Goal: Check status: Check status

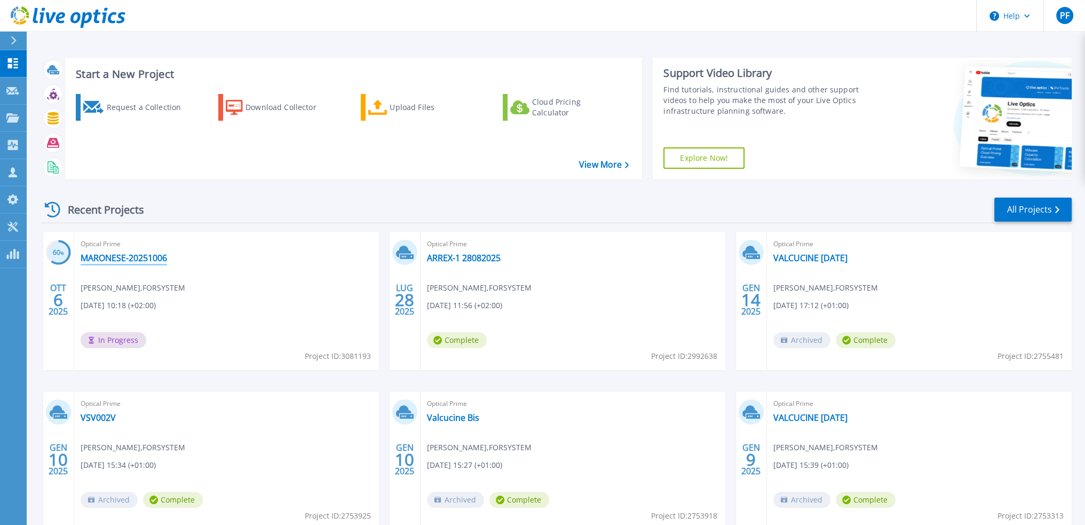
click at [122, 255] on link "MARONESE-20251006" at bounding box center [124, 257] width 86 height 11
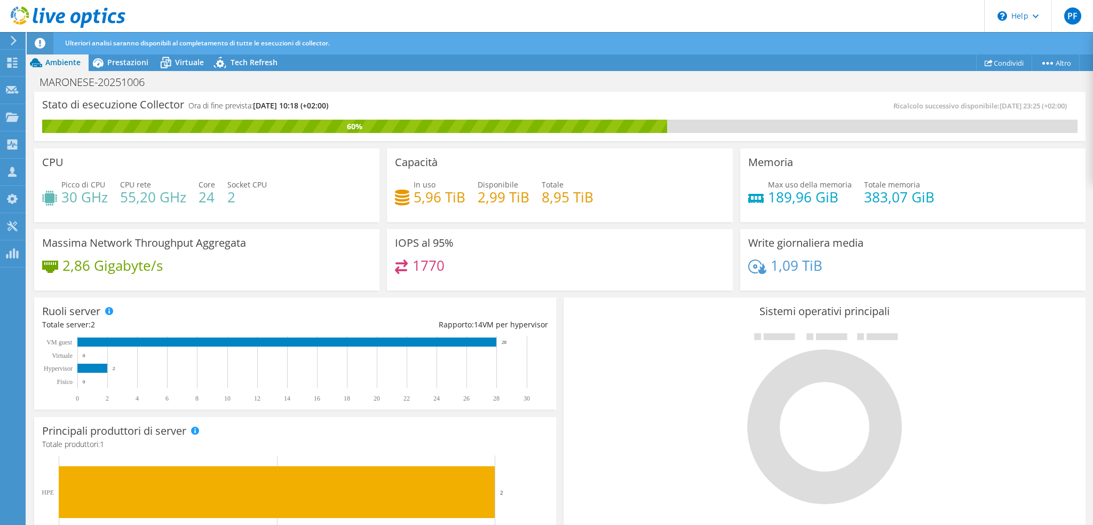
scroll to position [64, 0]
click at [135, 64] on span "Prestazioni" at bounding box center [127, 62] width 41 height 10
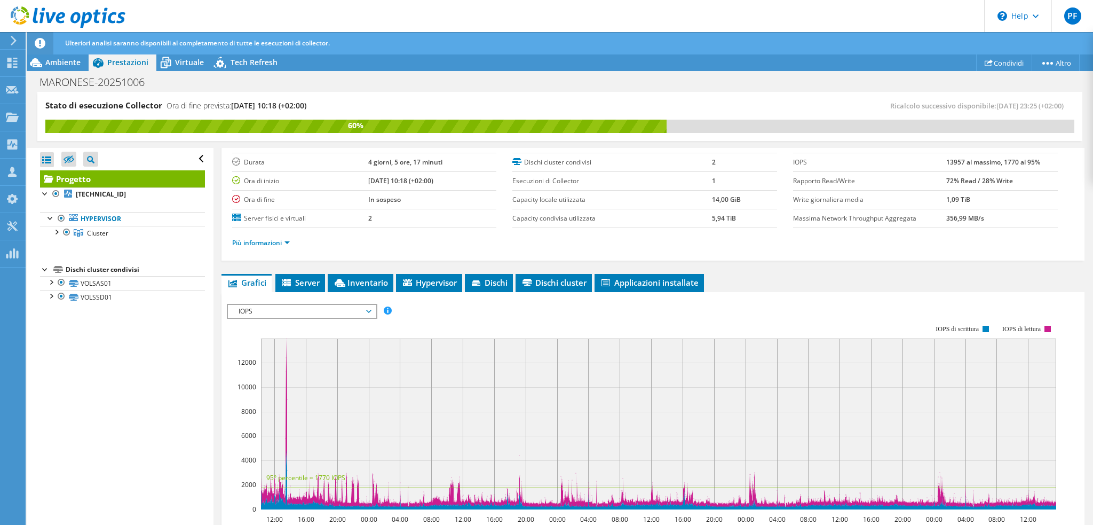
click at [371, 310] on icon at bounding box center [368, 311] width 5 height 3
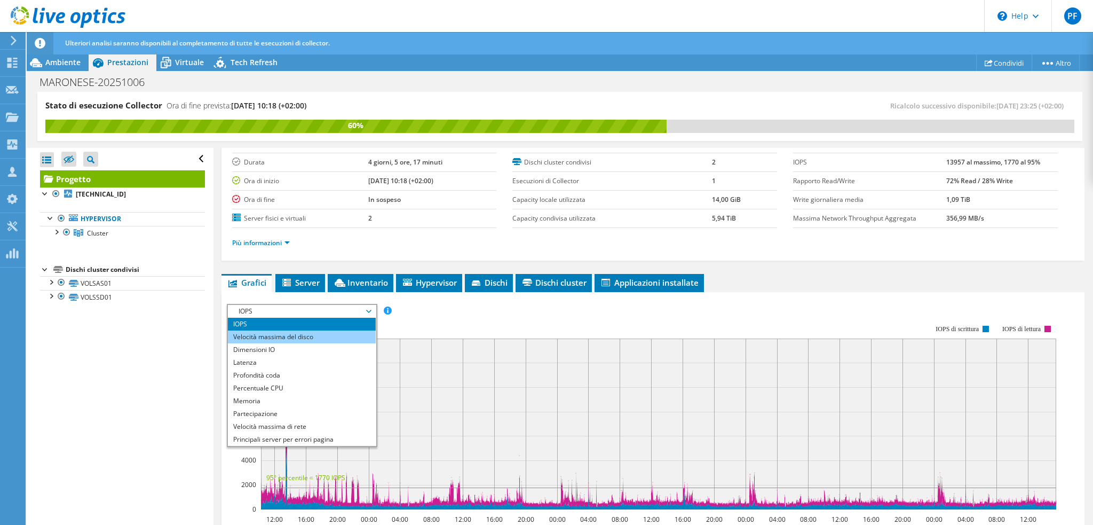
click at [341, 330] on li "Velocità massima del disco" at bounding box center [302, 336] width 148 height 13
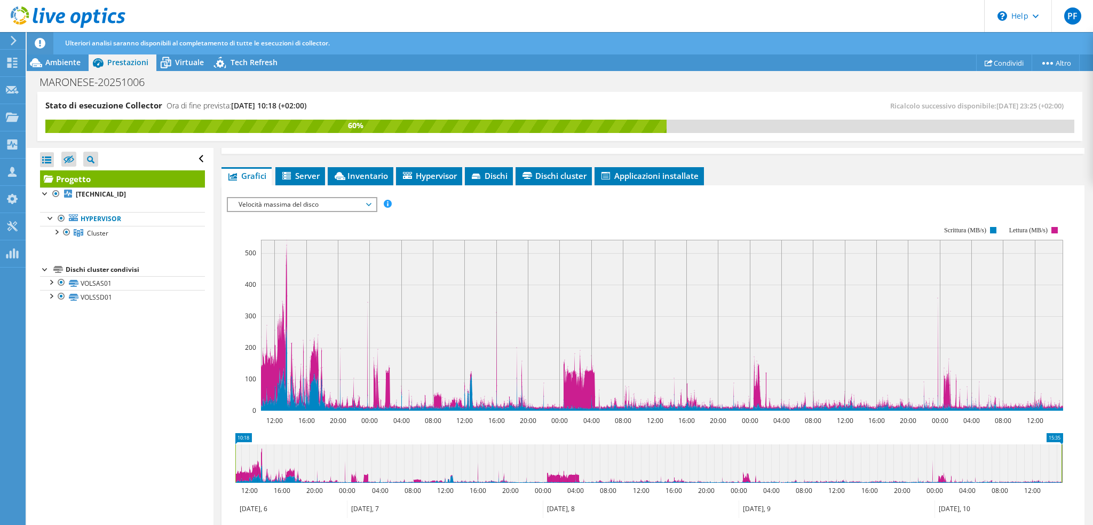
scroll to position [0, 0]
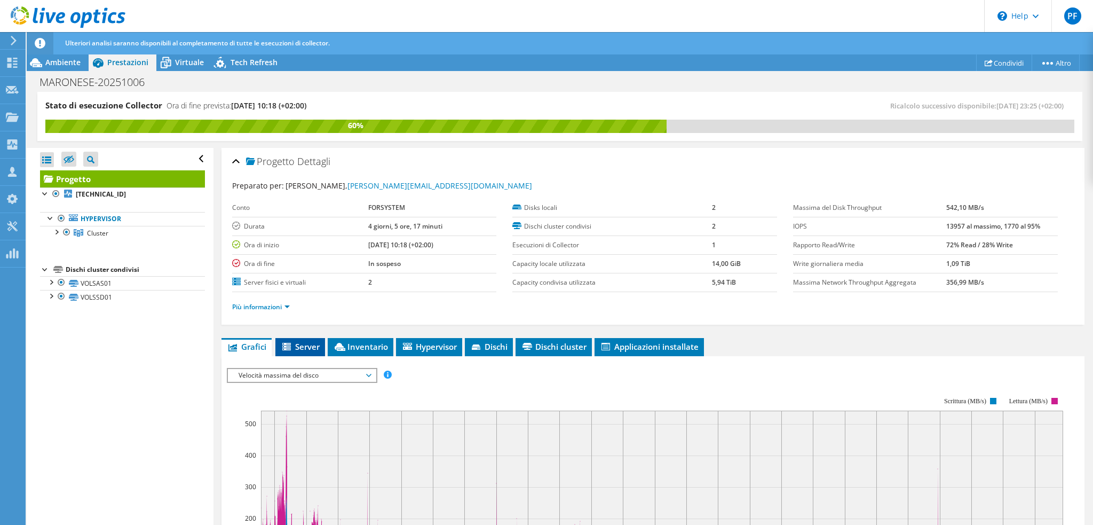
click at [303, 344] on span "Server" at bounding box center [300, 346] width 39 height 11
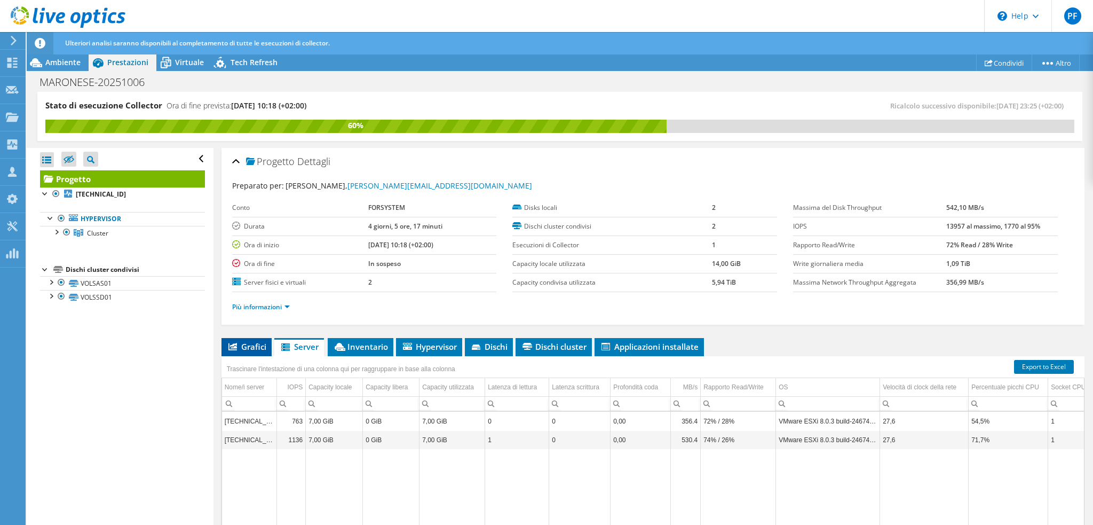
click at [256, 347] on span "Grafici" at bounding box center [247, 346] width 40 height 11
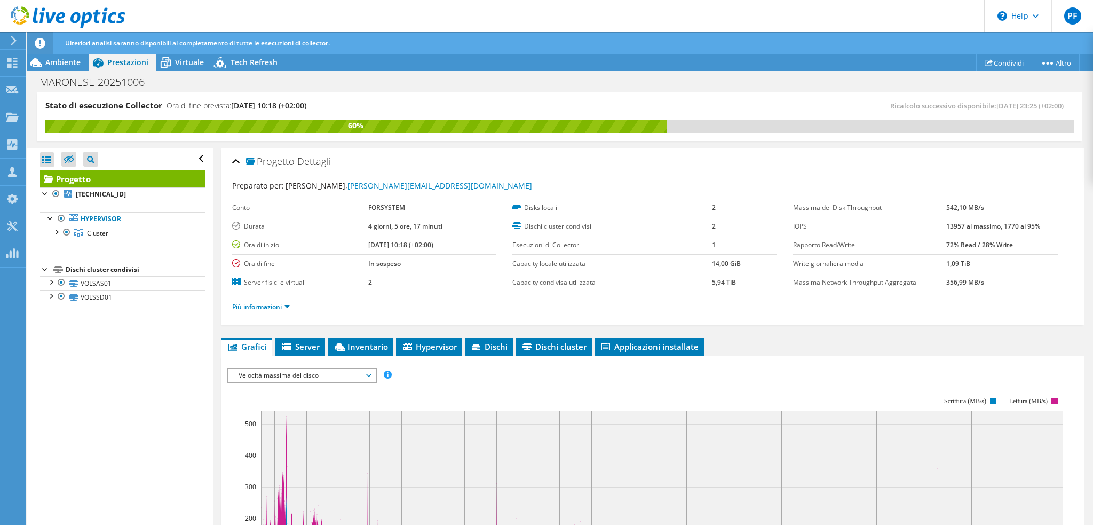
click at [370, 370] on span "Velocità massima del disco" at bounding box center [302, 375] width 148 height 13
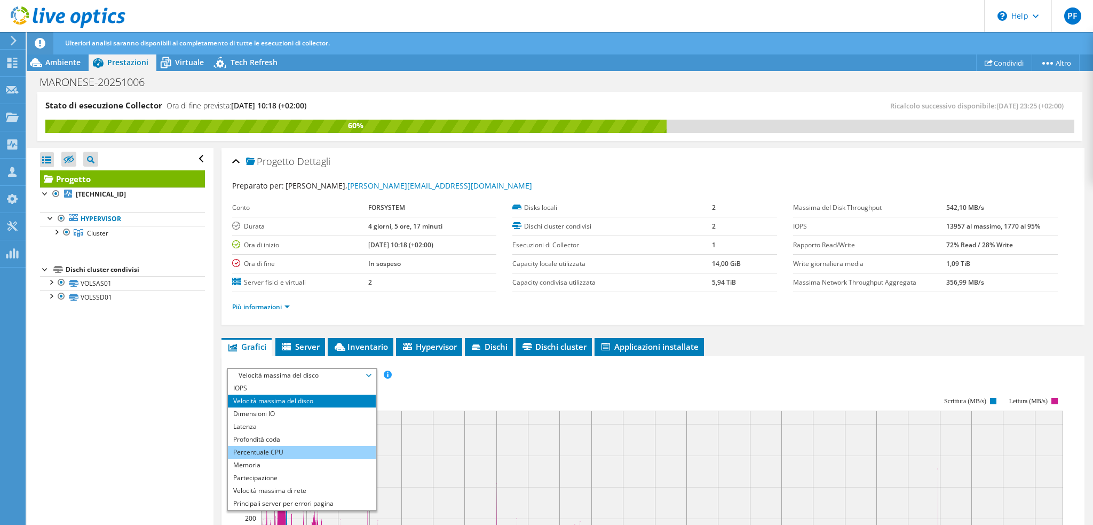
click at [297, 448] on li "Percentuale CPU" at bounding box center [302, 452] width 148 height 13
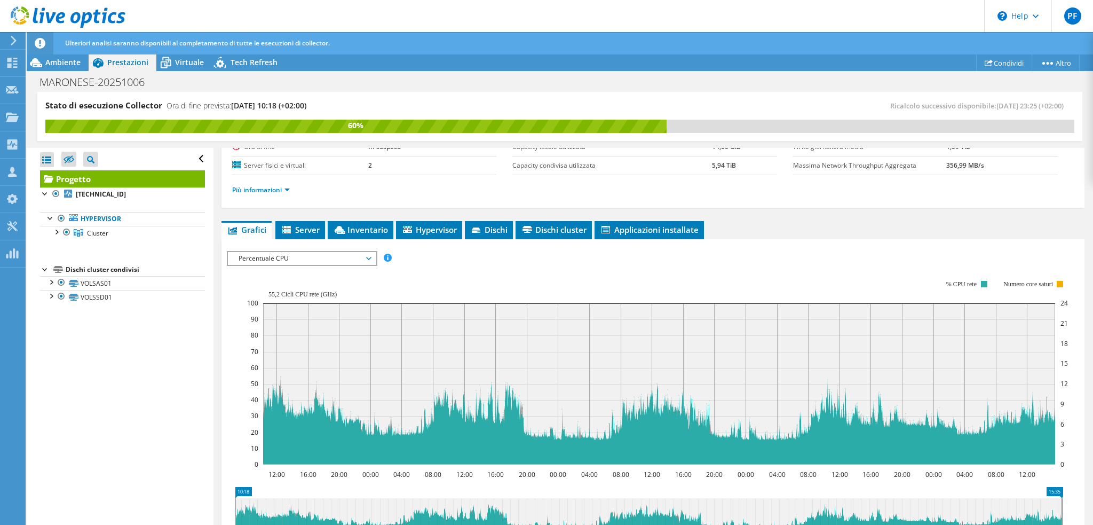
scroll to position [72, 0]
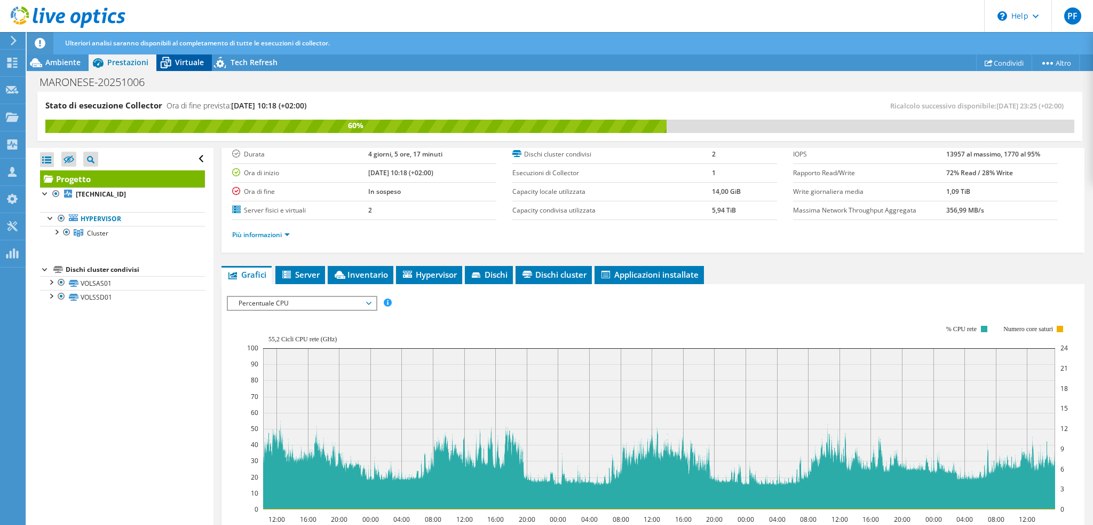
click at [180, 62] on span "Virtuale" at bounding box center [189, 62] width 29 height 10
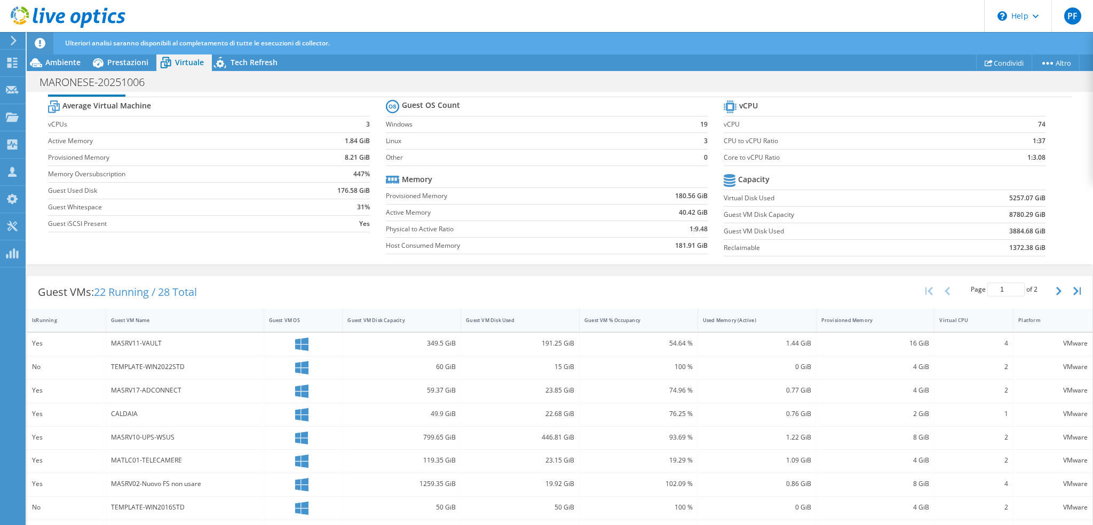
scroll to position [0, 0]
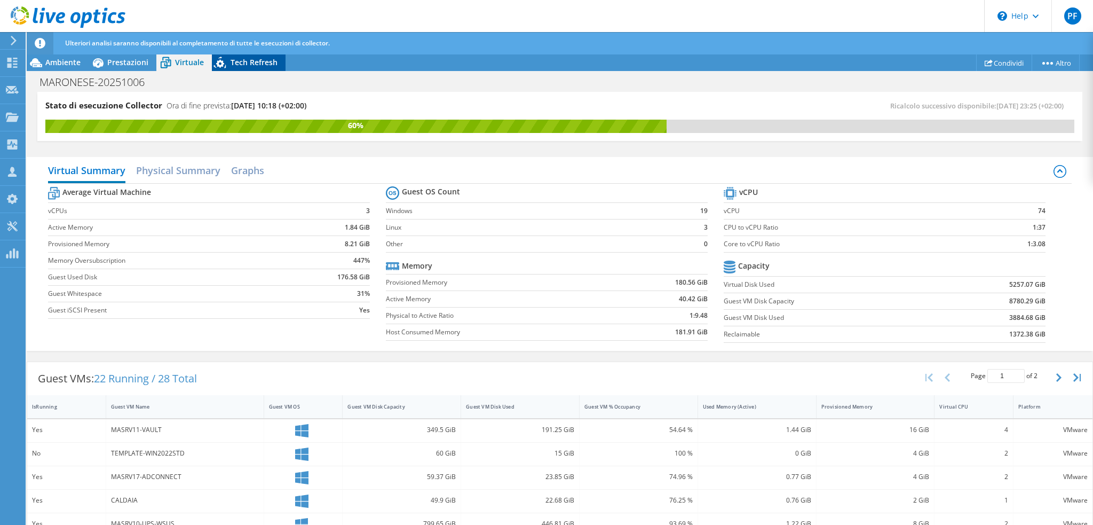
click at [258, 65] on span "Tech Refresh" at bounding box center [254, 62] width 47 height 10
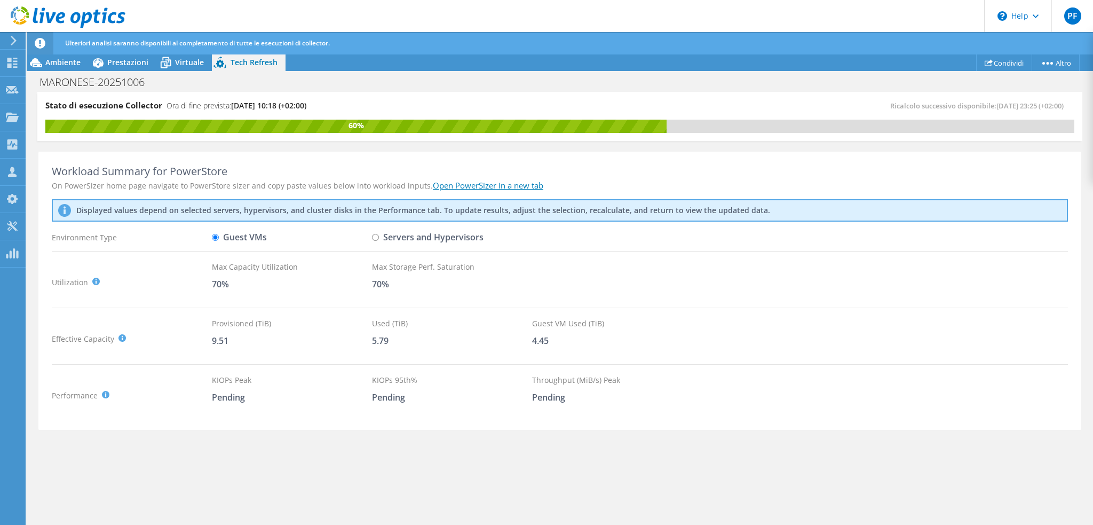
click at [375, 235] on input "Servers and Hypervisors" at bounding box center [375, 237] width 7 height 7
radio input "true"
radio input "false"
click at [128, 68] on div "Prestazioni" at bounding box center [123, 62] width 68 height 17
